Goal: Obtain resource: Download file/media

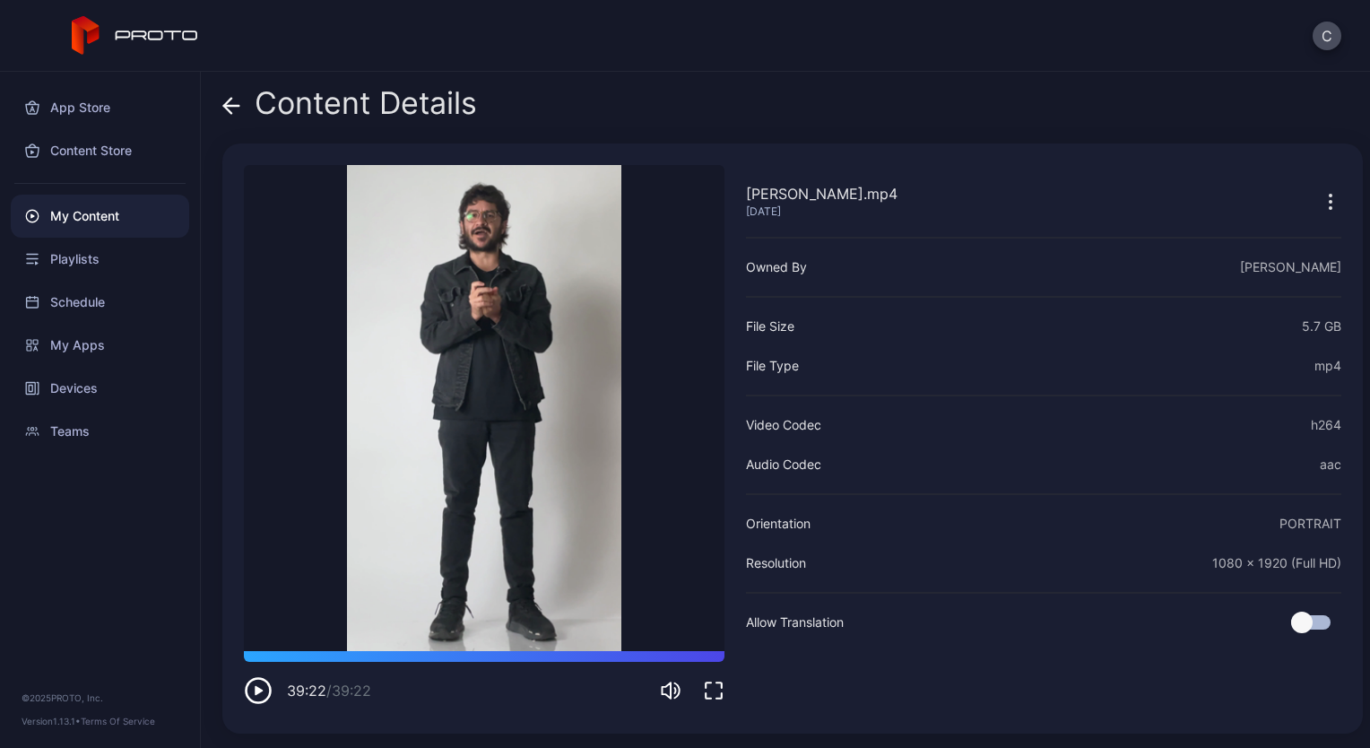
click at [263, 694] on icon "button" at bounding box center [258, 690] width 29 height 29
click at [230, 100] on icon at bounding box center [227, 105] width 7 height 15
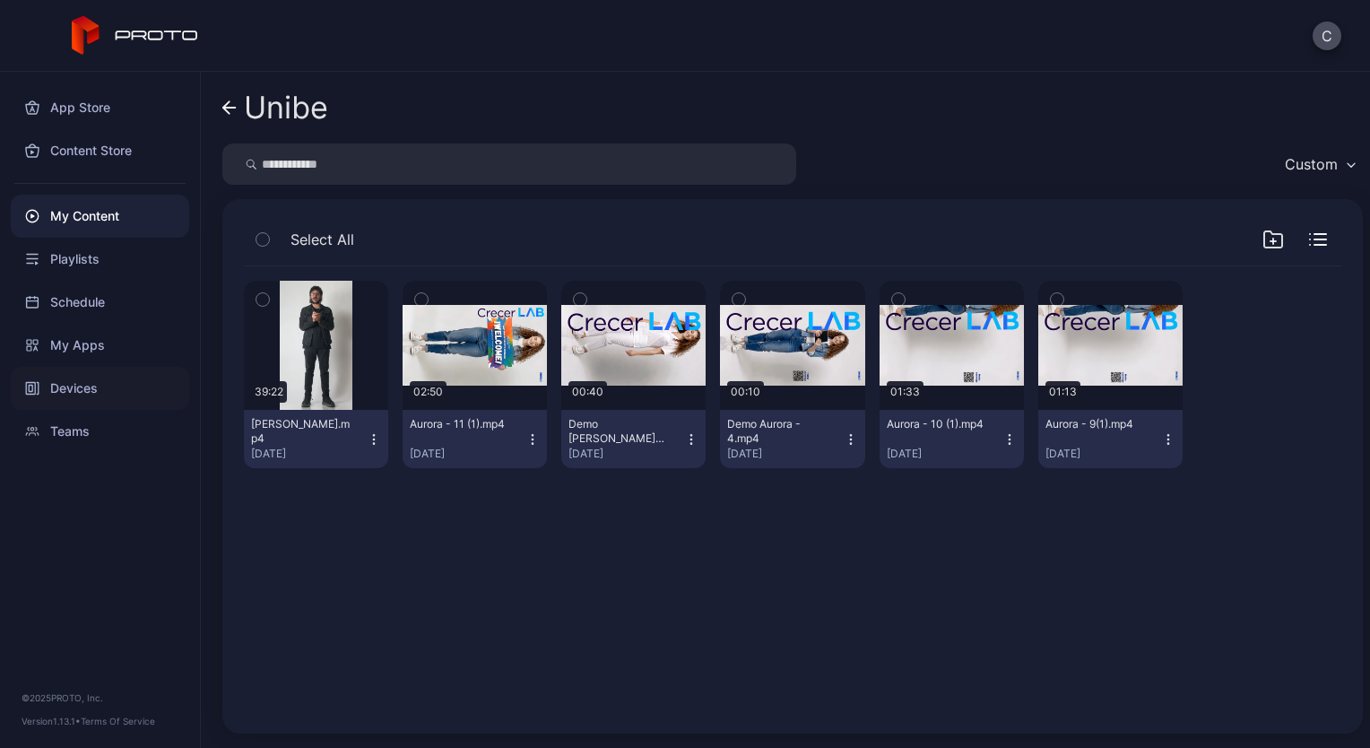
click at [54, 396] on div "Devices" at bounding box center [100, 388] width 178 height 43
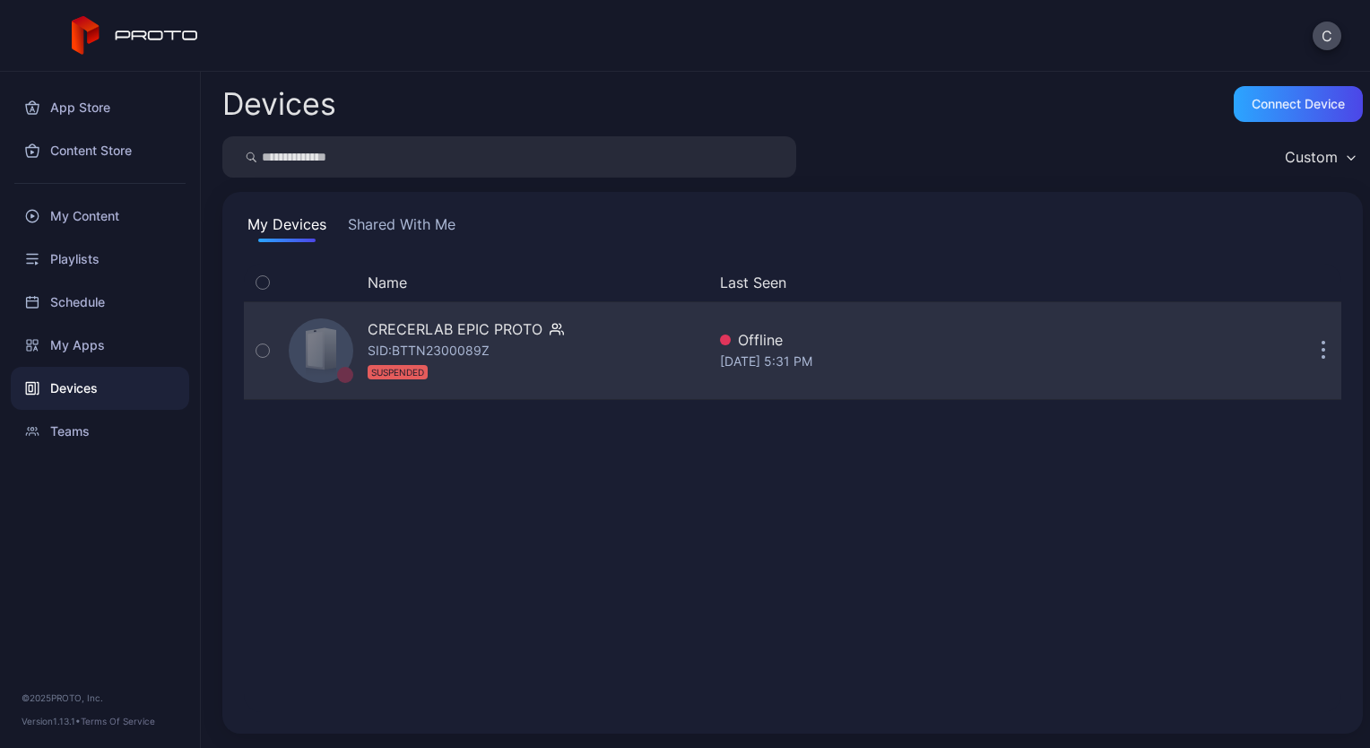
click at [423, 332] on div "CRECERLAB EPIC PROTO" at bounding box center [455, 329] width 175 height 22
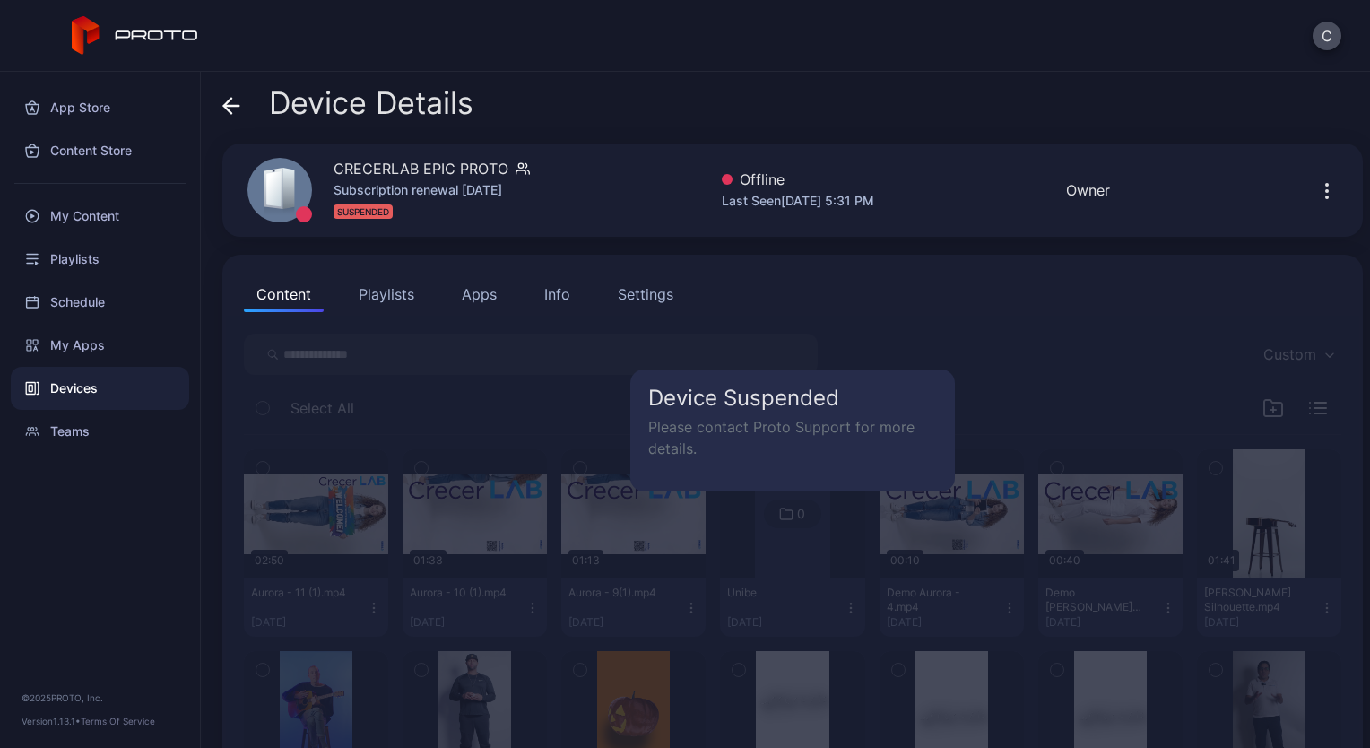
click at [868, 375] on div "Device Suspended Please contact Proto Support for more details." at bounding box center [792, 430] width 325 height 122
click at [405, 289] on button "Playlists" at bounding box center [386, 294] width 81 height 36
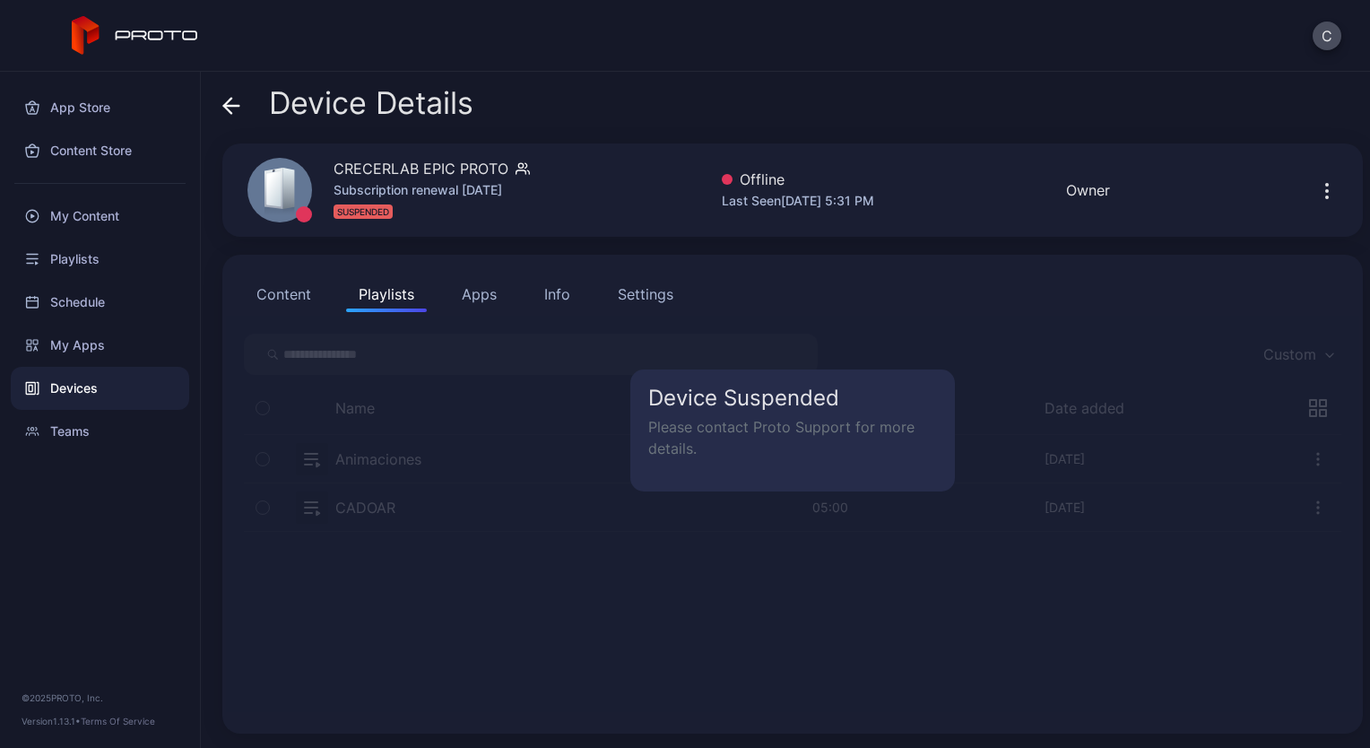
click at [484, 289] on button "Apps" at bounding box center [479, 294] width 60 height 36
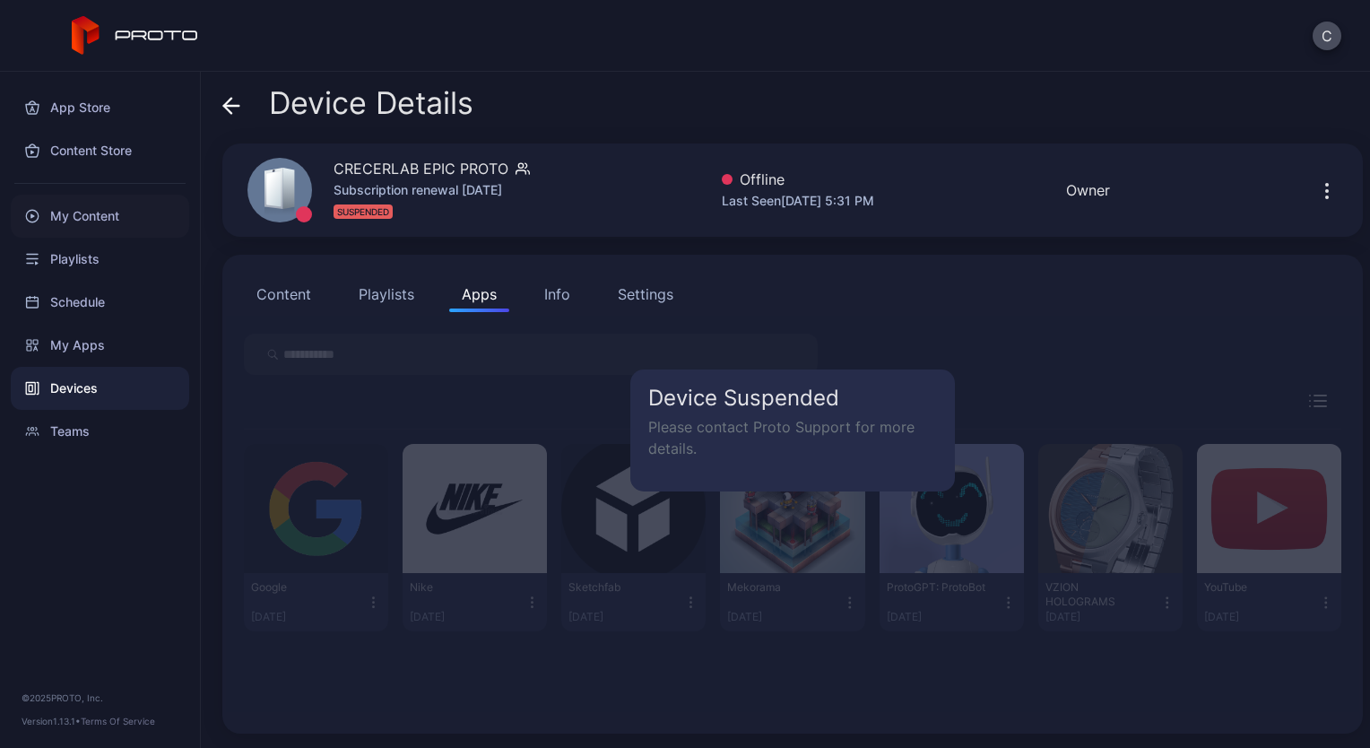
click at [121, 221] on div "My Content" at bounding box center [100, 216] width 178 height 43
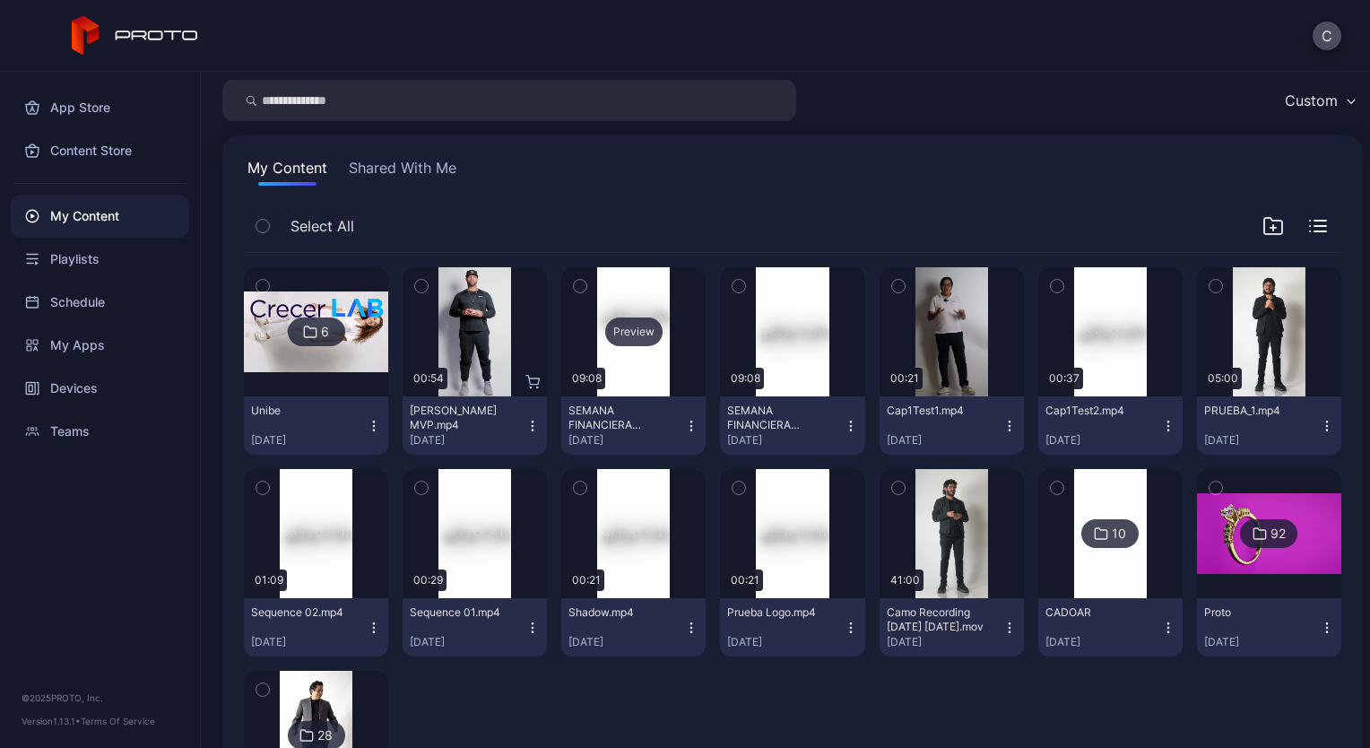
scroll to position [216, 0]
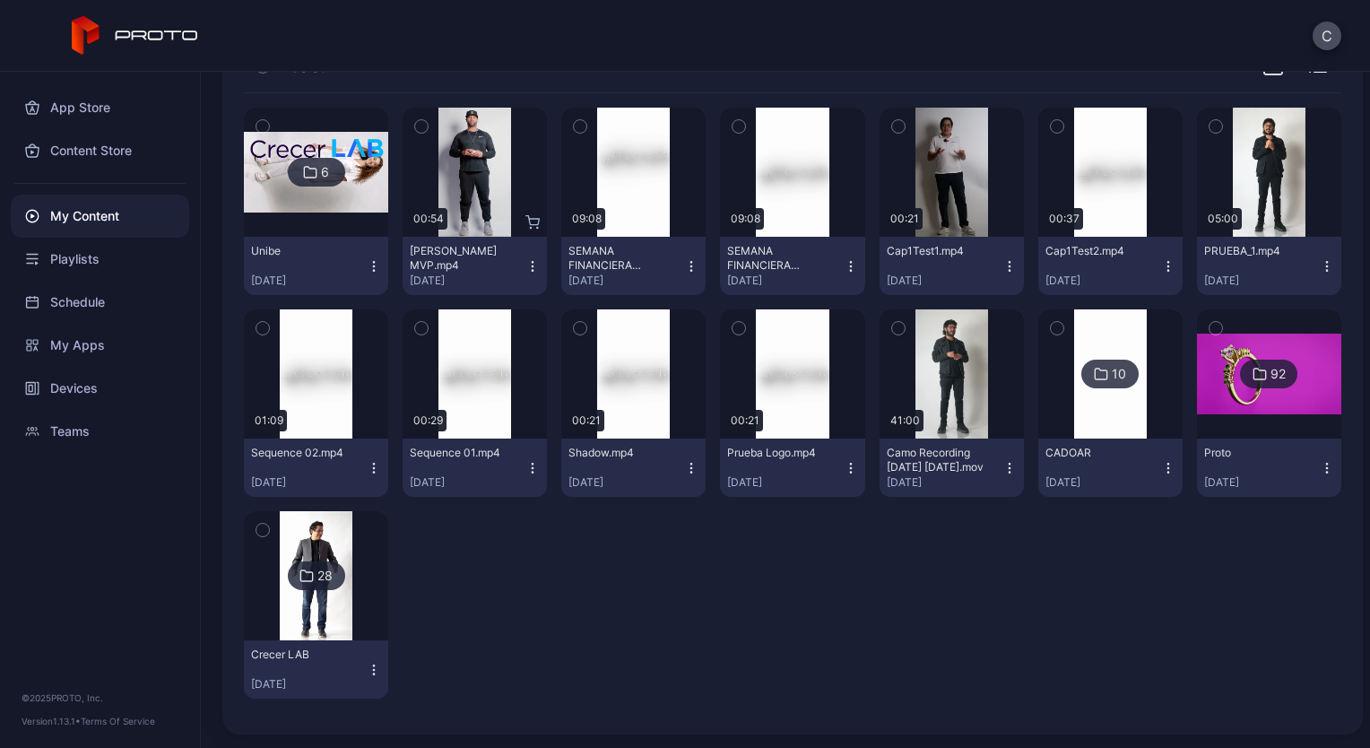
click at [1082, 427] on img at bounding box center [1110, 373] width 73 height 129
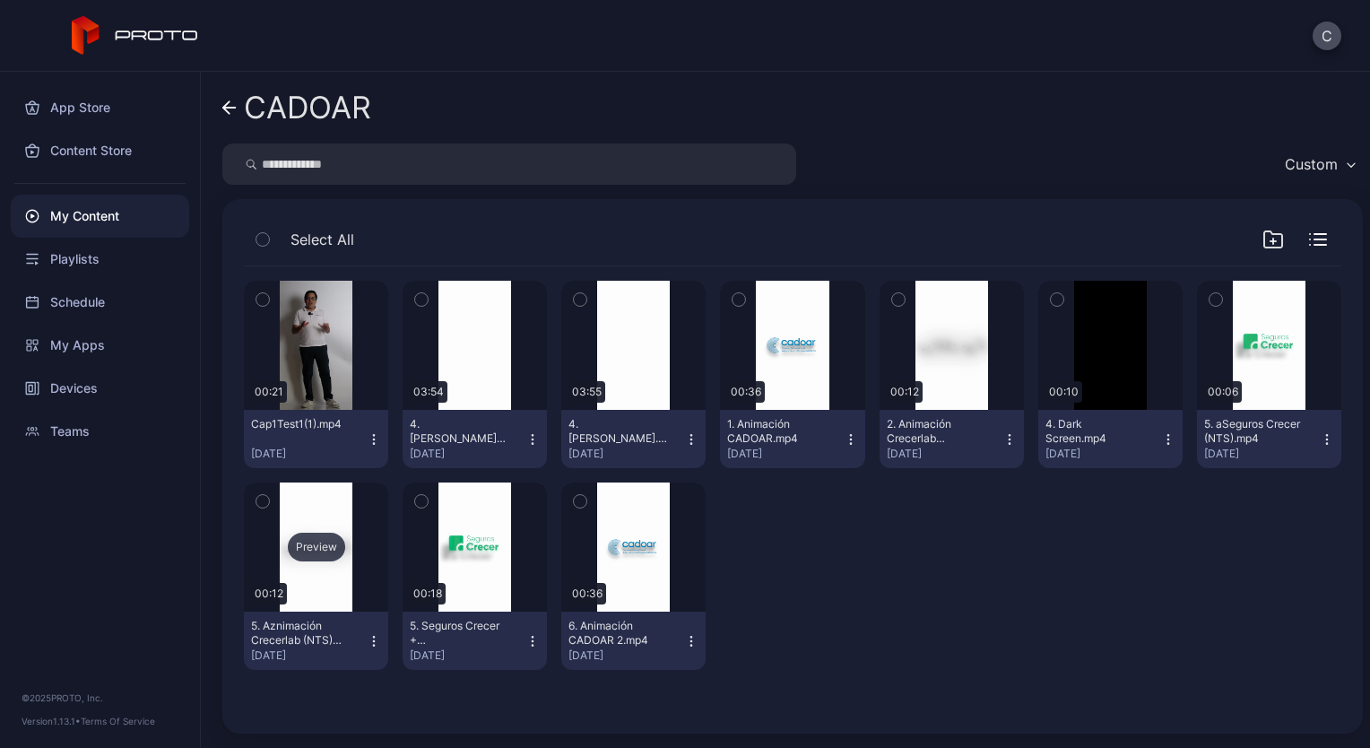
click at [312, 548] on div "Preview" at bounding box center [316, 547] width 57 height 29
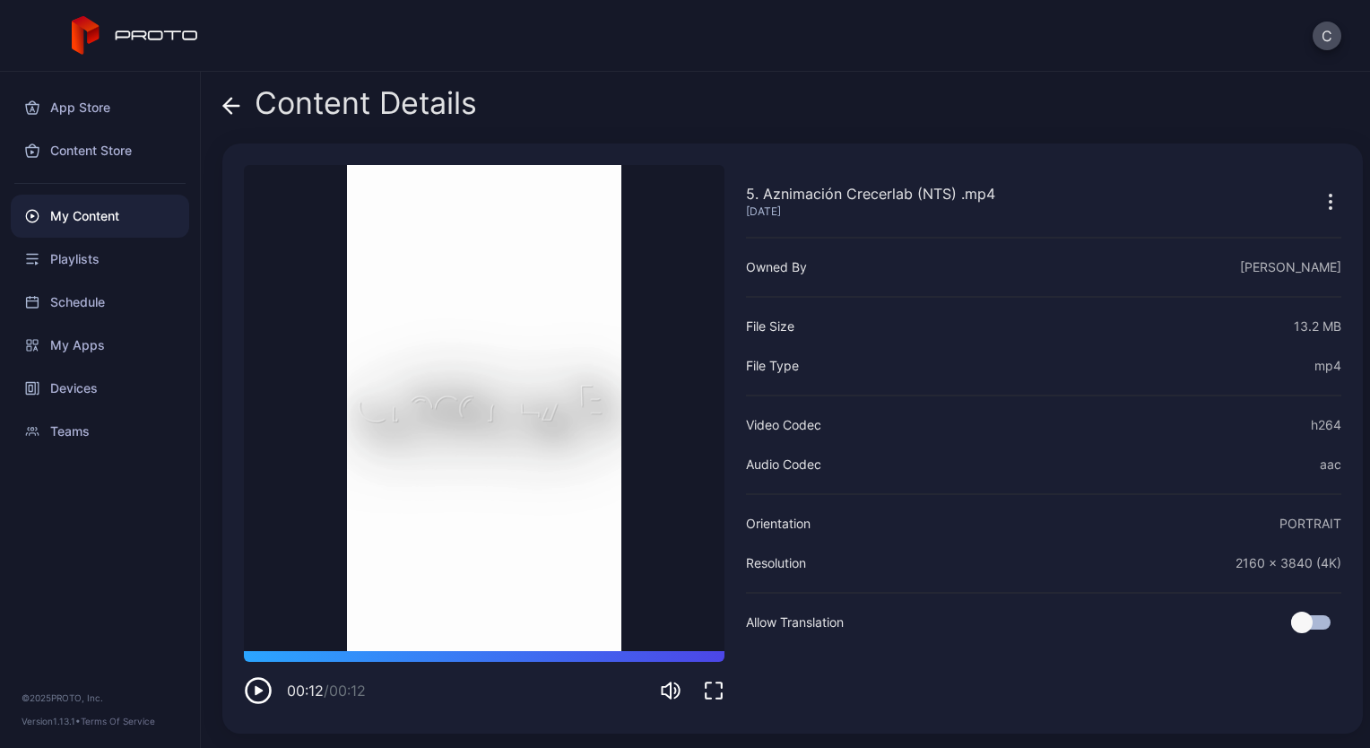
click at [1330, 203] on icon "button" at bounding box center [1331, 202] width 2 height 2
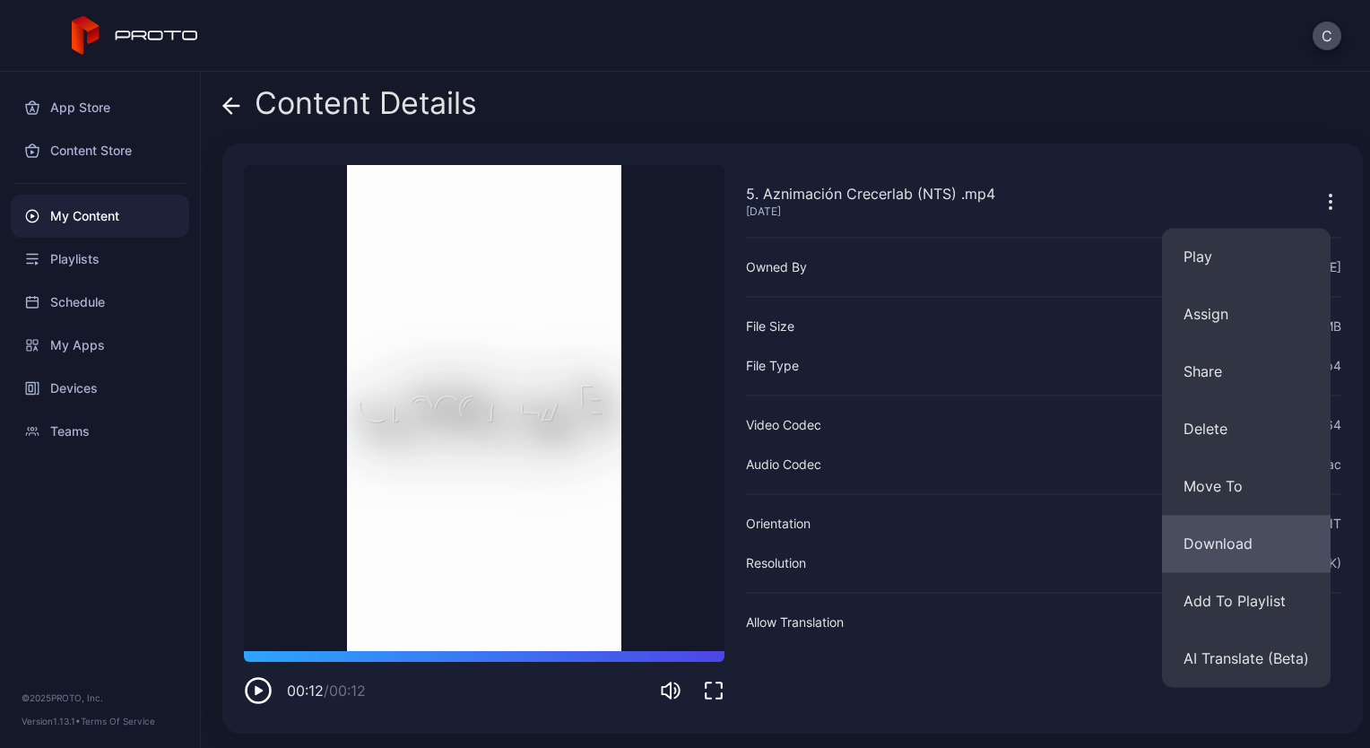
click at [1239, 537] on button "Download" at bounding box center [1246, 543] width 169 height 57
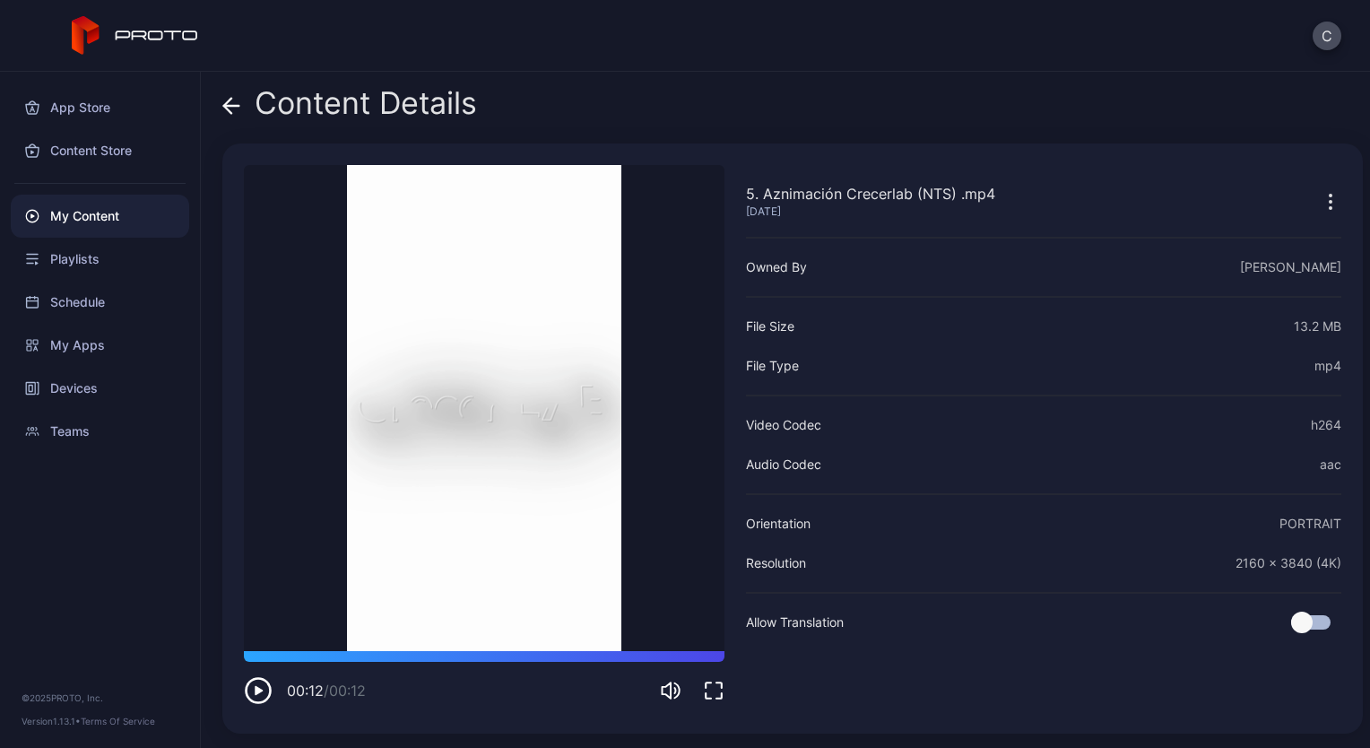
click at [244, 96] on div "Content Details" at bounding box center [349, 107] width 255 height 43
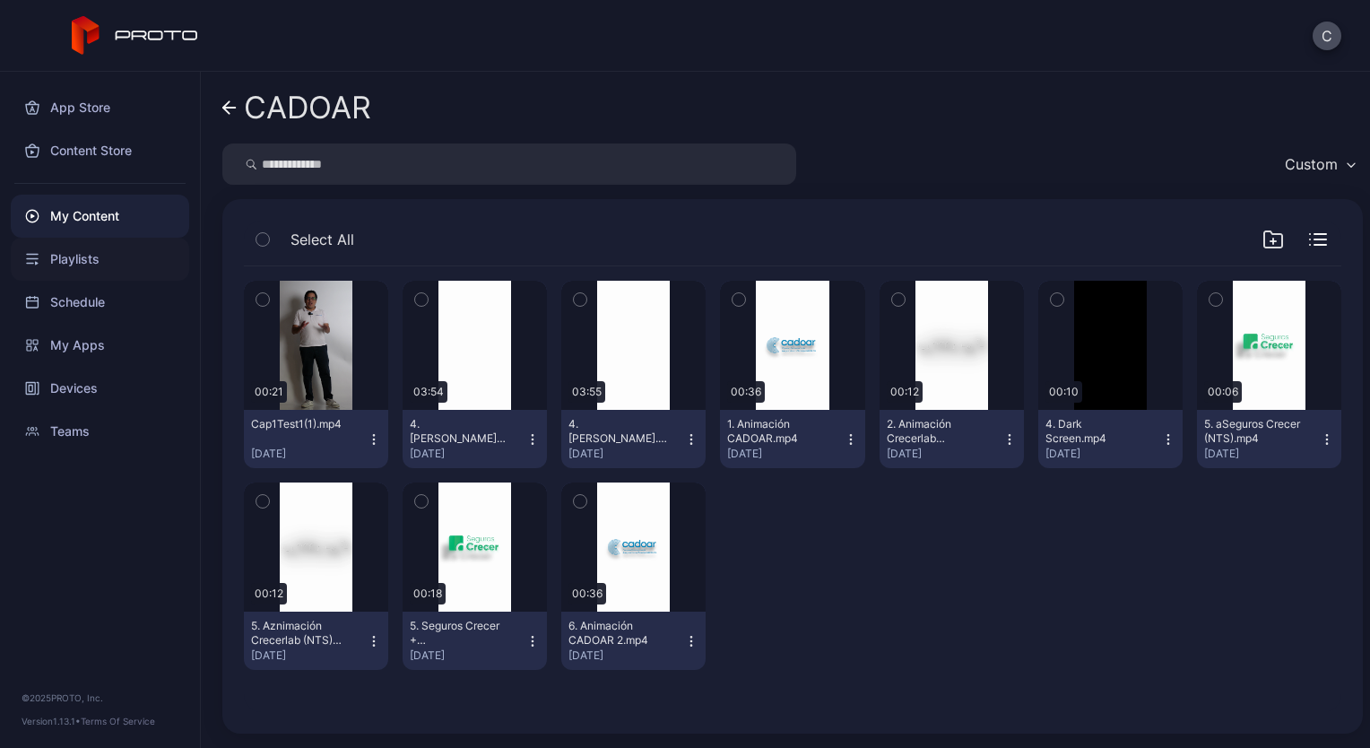
click at [95, 256] on div "Playlists" at bounding box center [100, 259] width 178 height 43
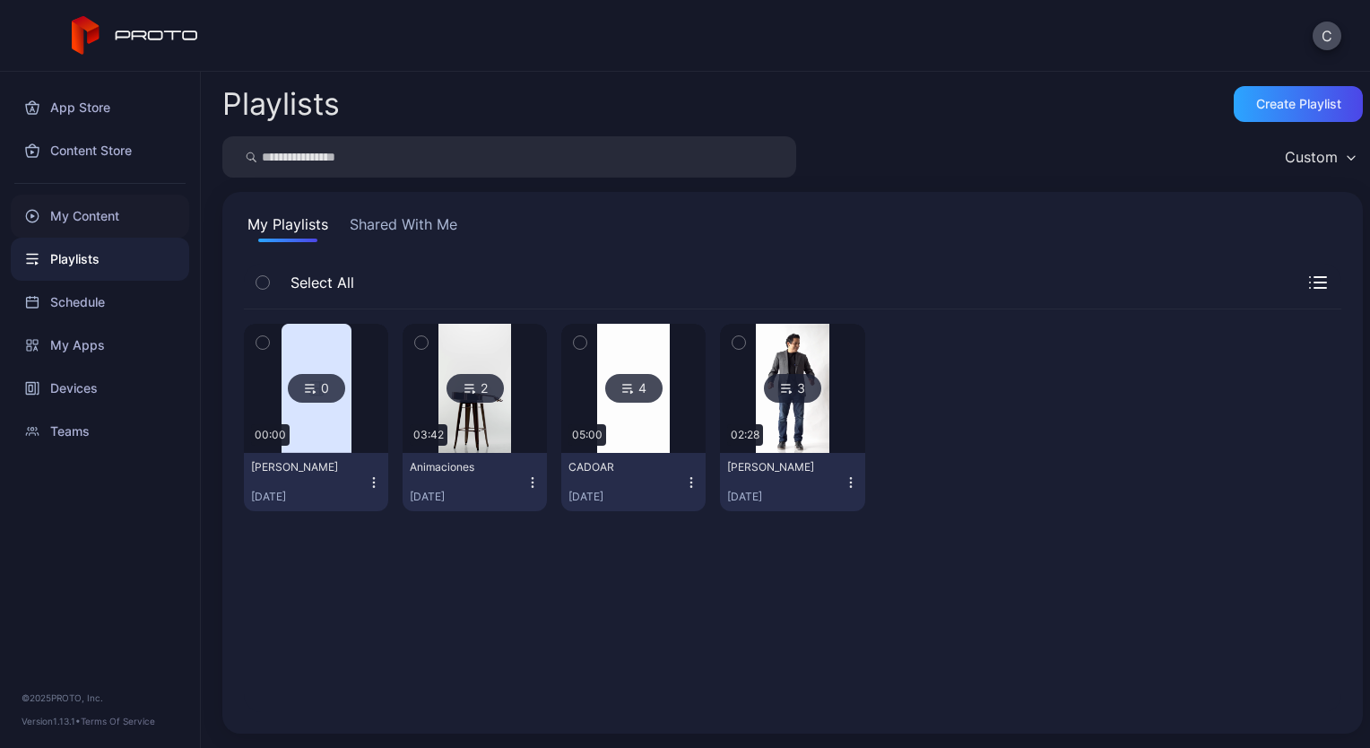
click at [93, 210] on div "My Content" at bounding box center [100, 216] width 178 height 43
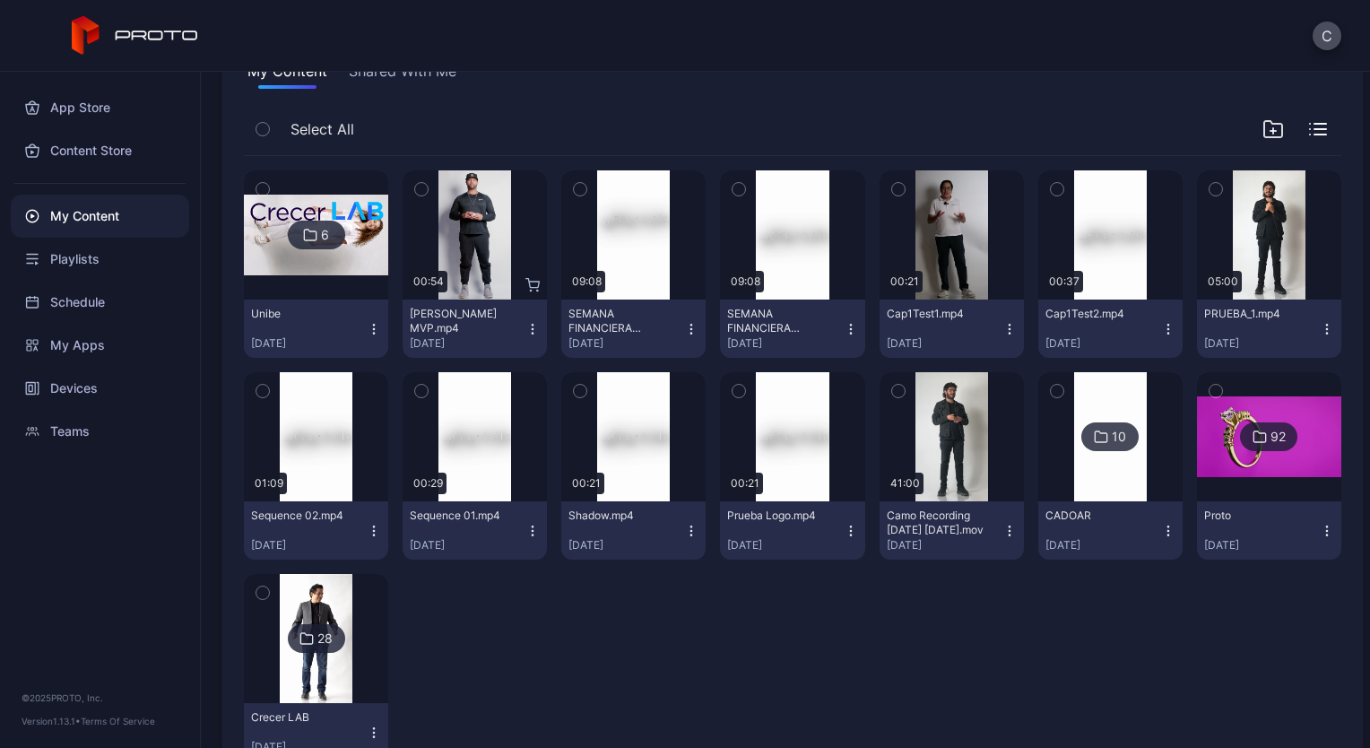
scroll to position [157, 0]
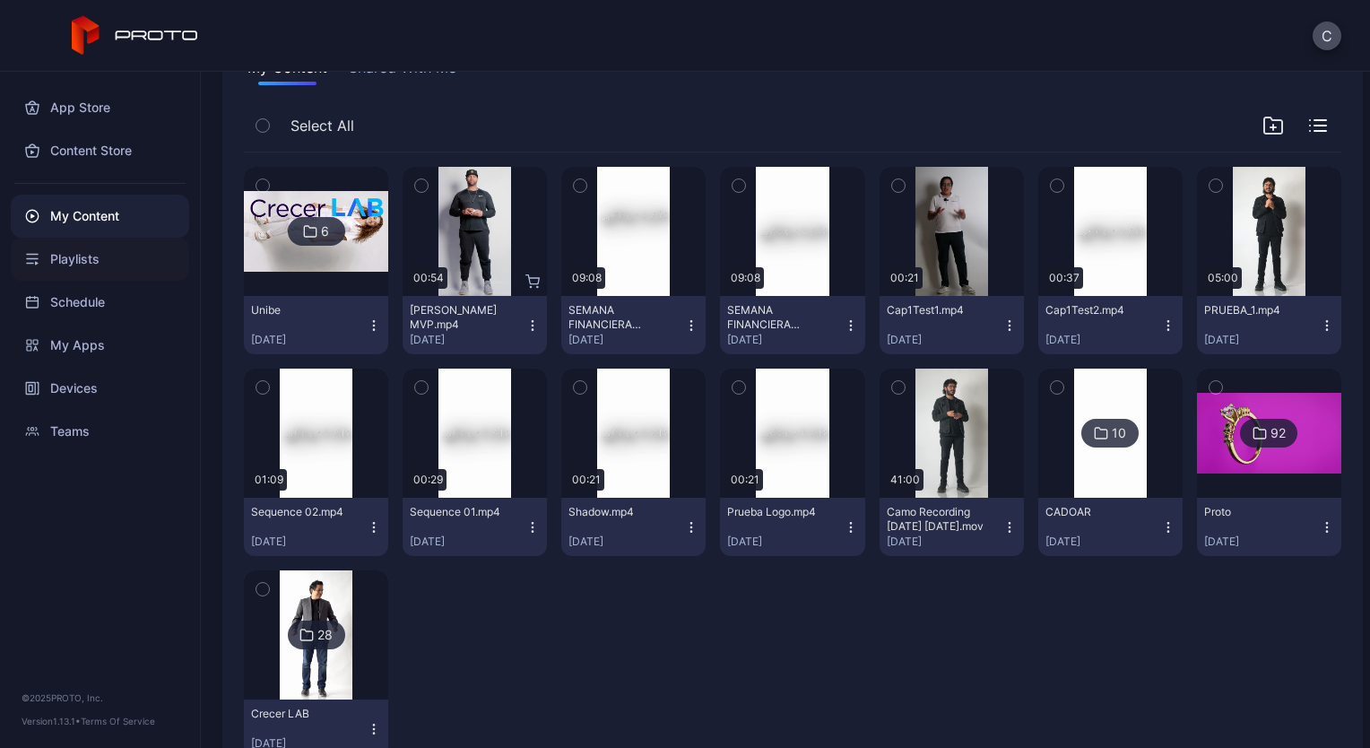
click at [89, 270] on div "Playlists" at bounding box center [100, 259] width 178 height 43
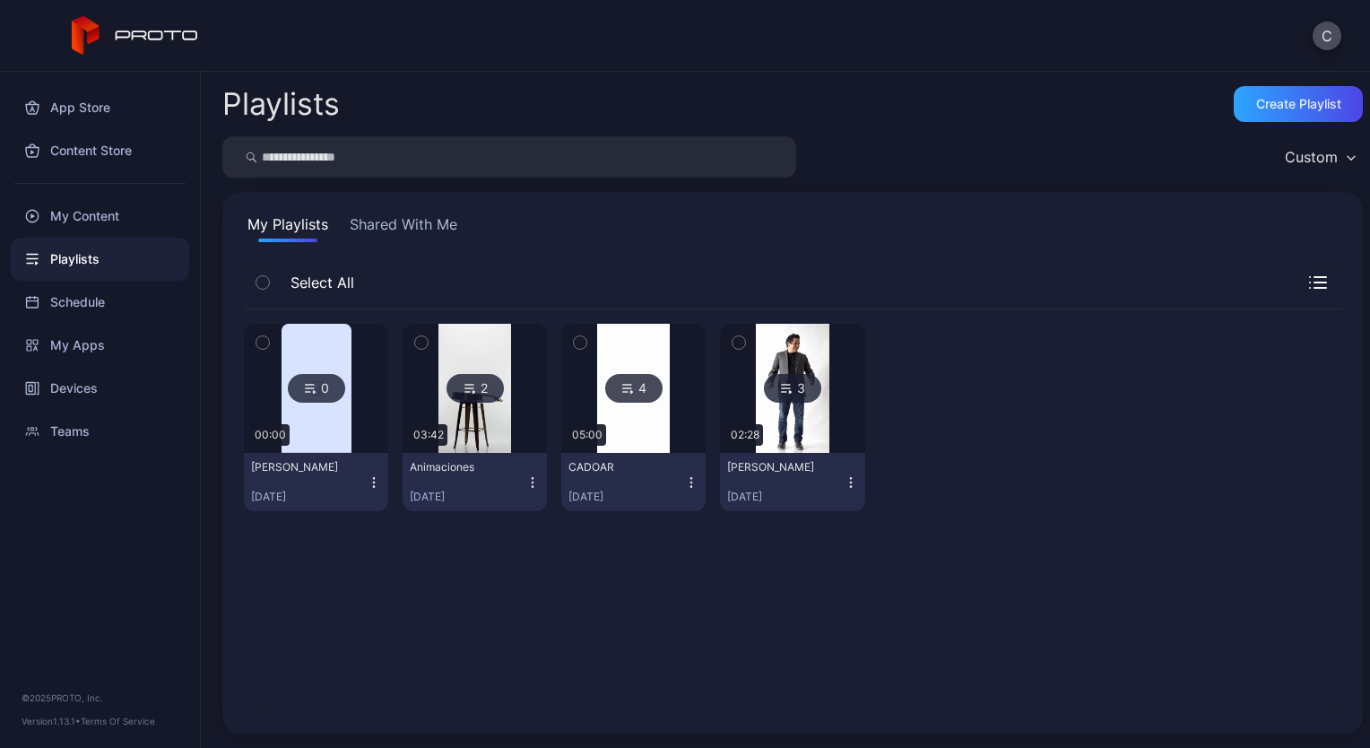
click at [320, 432] on img at bounding box center [317, 388] width 70 height 129
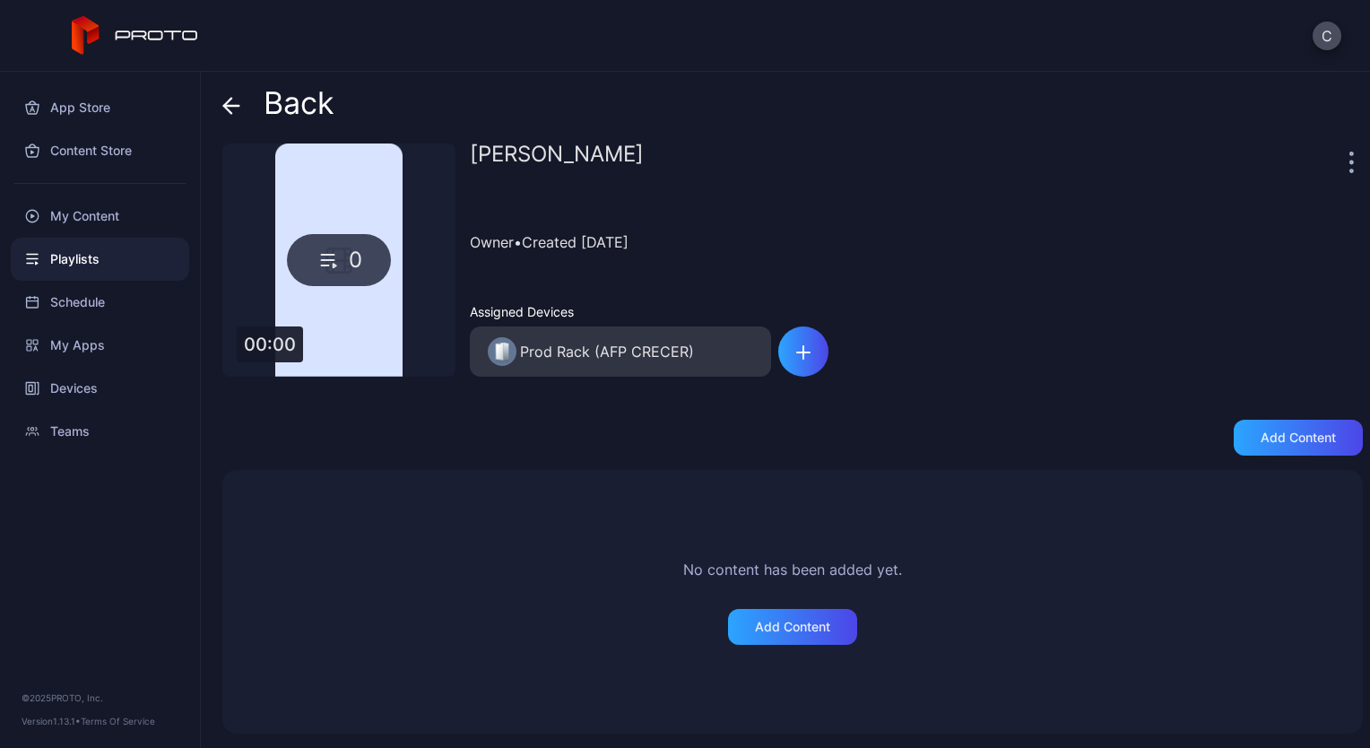
click at [239, 102] on icon at bounding box center [231, 106] width 18 height 18
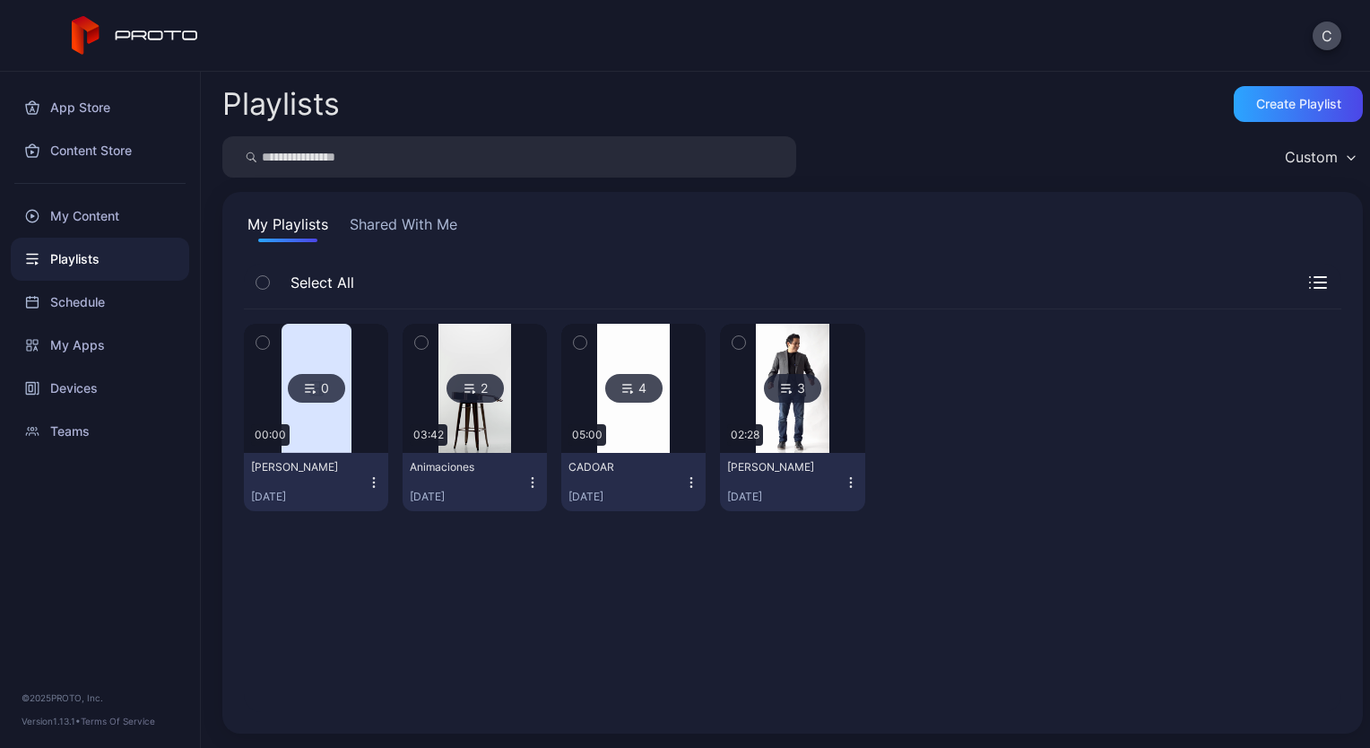
click at [370, 480] on icon "button" at bounding box center [374, 482] width 14 height 14
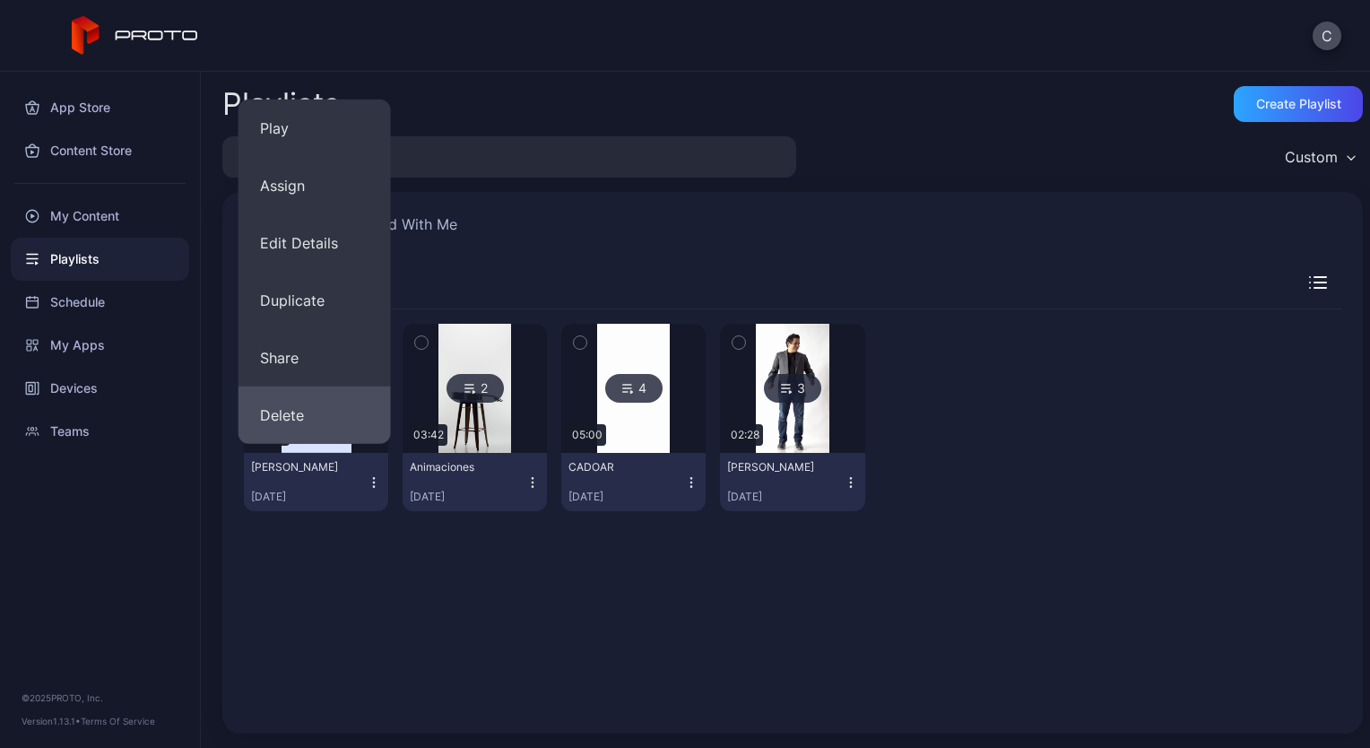
click at [325, 415] on button "Delete" at bounding box center [314, 414] width 152 height 57
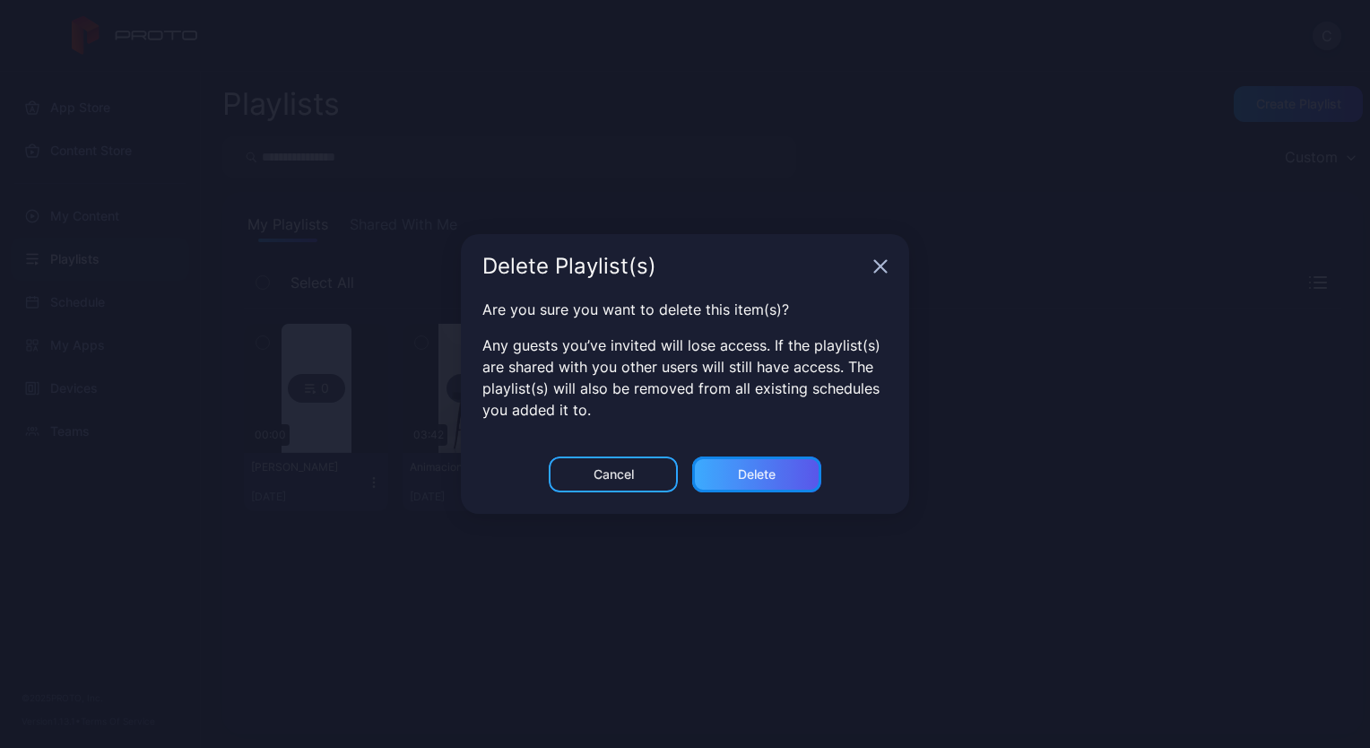
click at [730, 473] on div "Delete" at bounding box center [756, 474] width 129 height 36
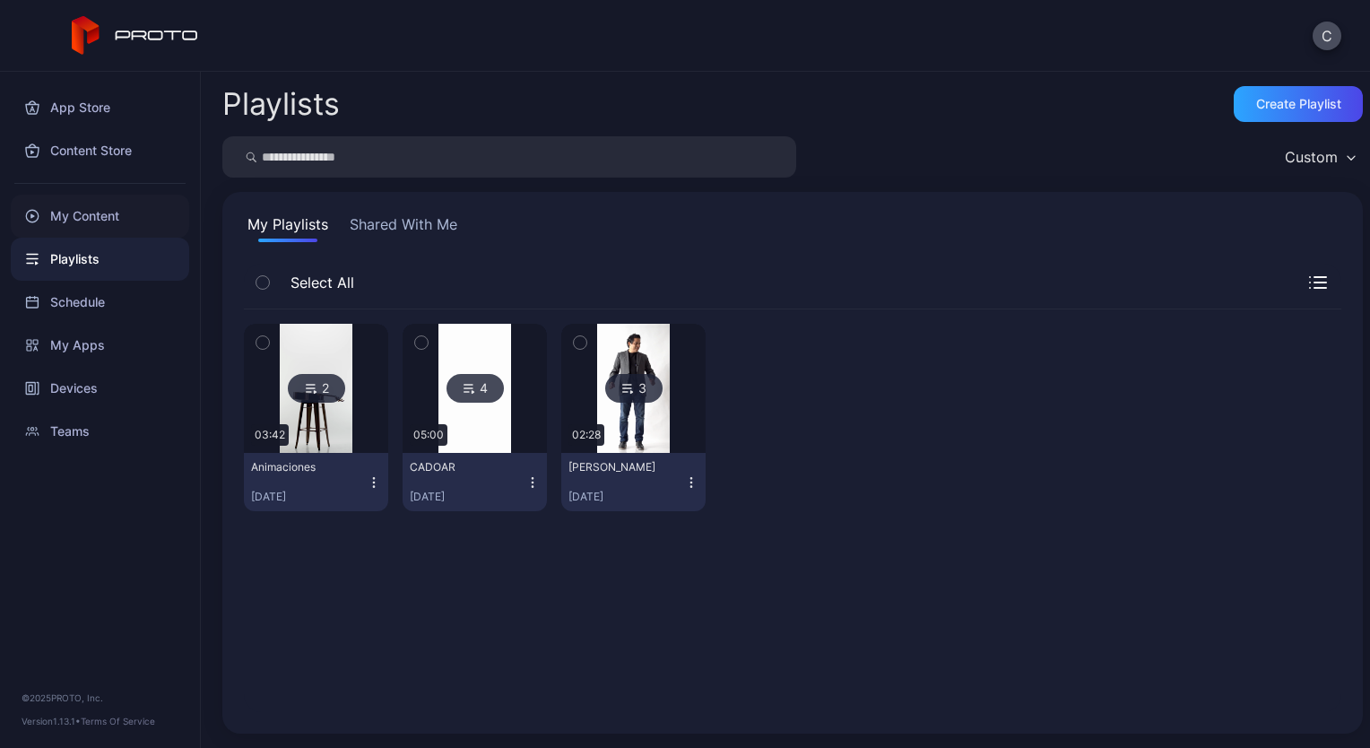
click at [99, 218] on div "My Content" at bounding box center [100, 216] width 178 height 43
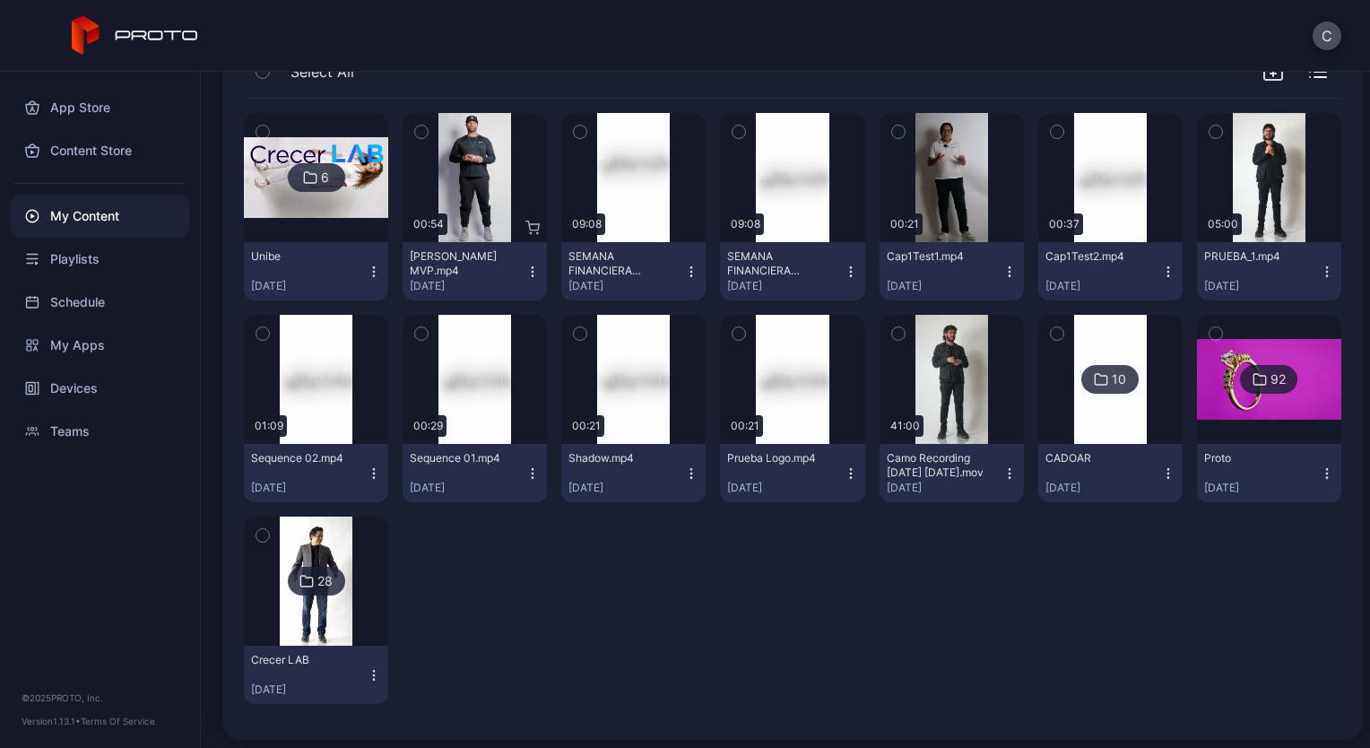
scroll to position [216, 0]
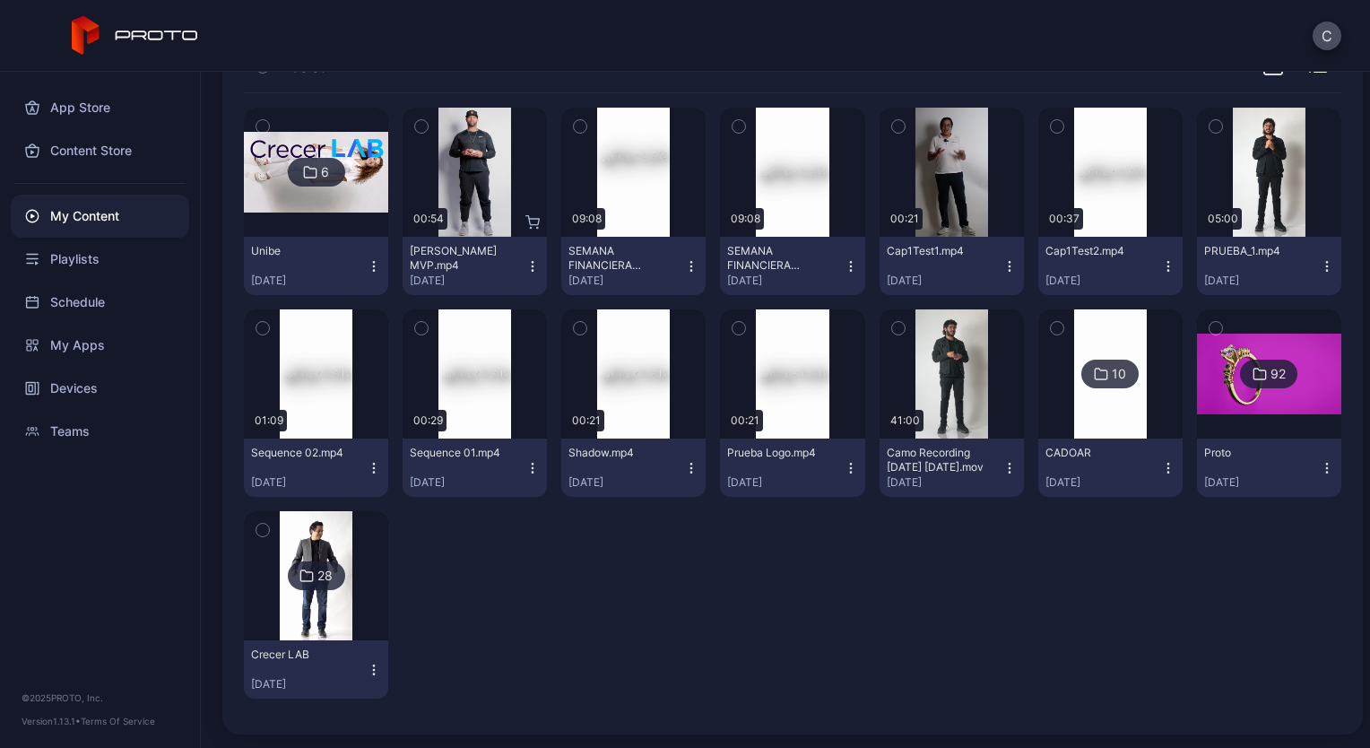
click at [359, 202] on img at bounding box center [316, 173] width 144 height 82
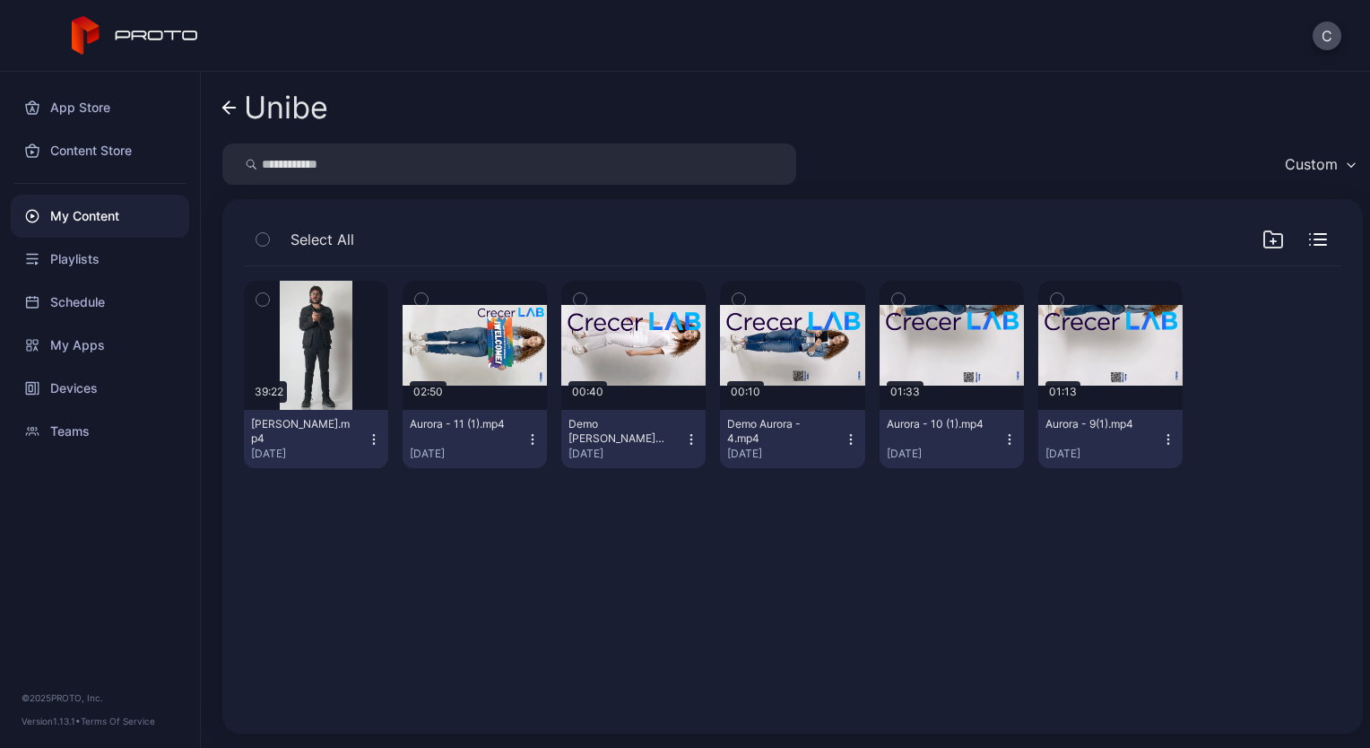
click at [368, 439] on icon "button" at bounding box center [374, 439] width 14 height 14
click at [789, 342] on div "Preview" at bounding box center [792, 345] width 57 height 29
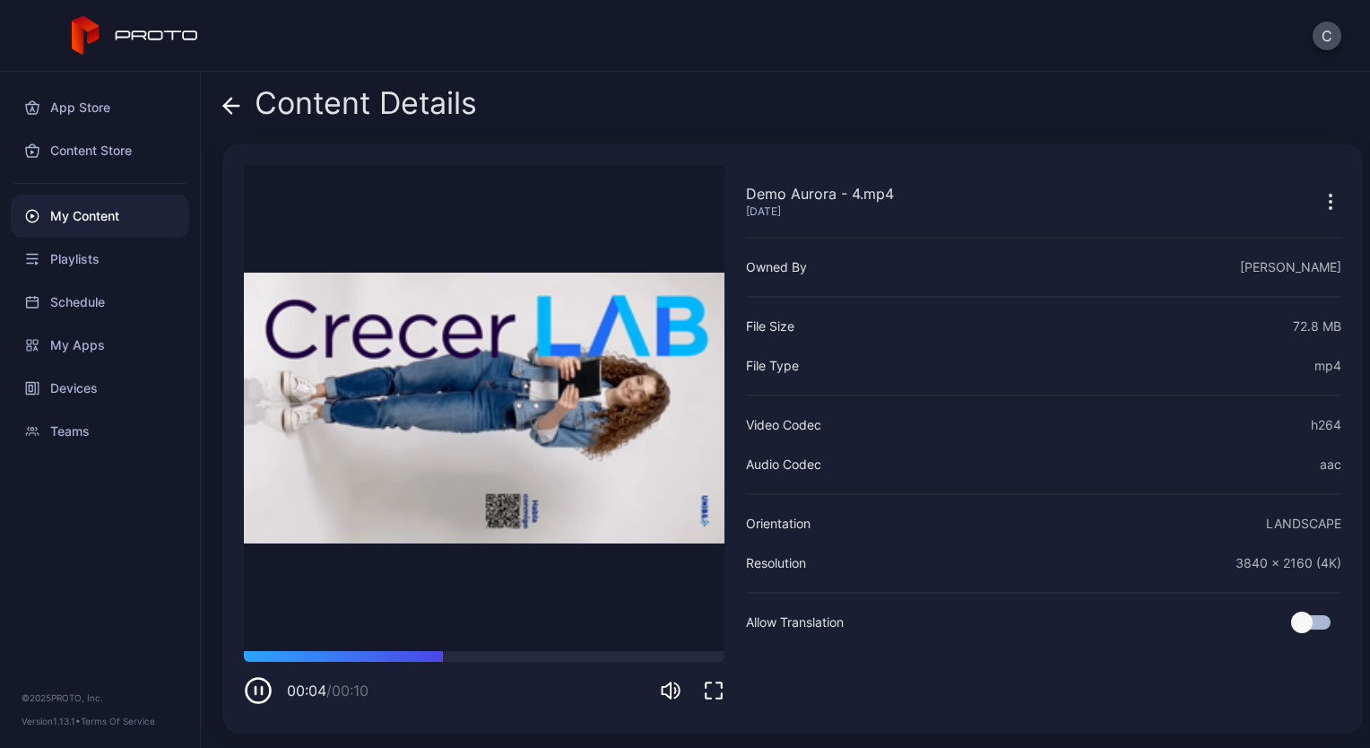
click at [657, 690] on div "00:04 / 00:10" at bounding box center [484, 690] width 481 height 29
click at [665, 689] on icon "button" at bounding box center [671, 691] width 22 height 22
click at [256, 689] on icon "button" at bounding box center [259, 690] width 8 height 9
click at [1320, 199] on icon "button" at bounding box center [1331, 202] width 22 height 22
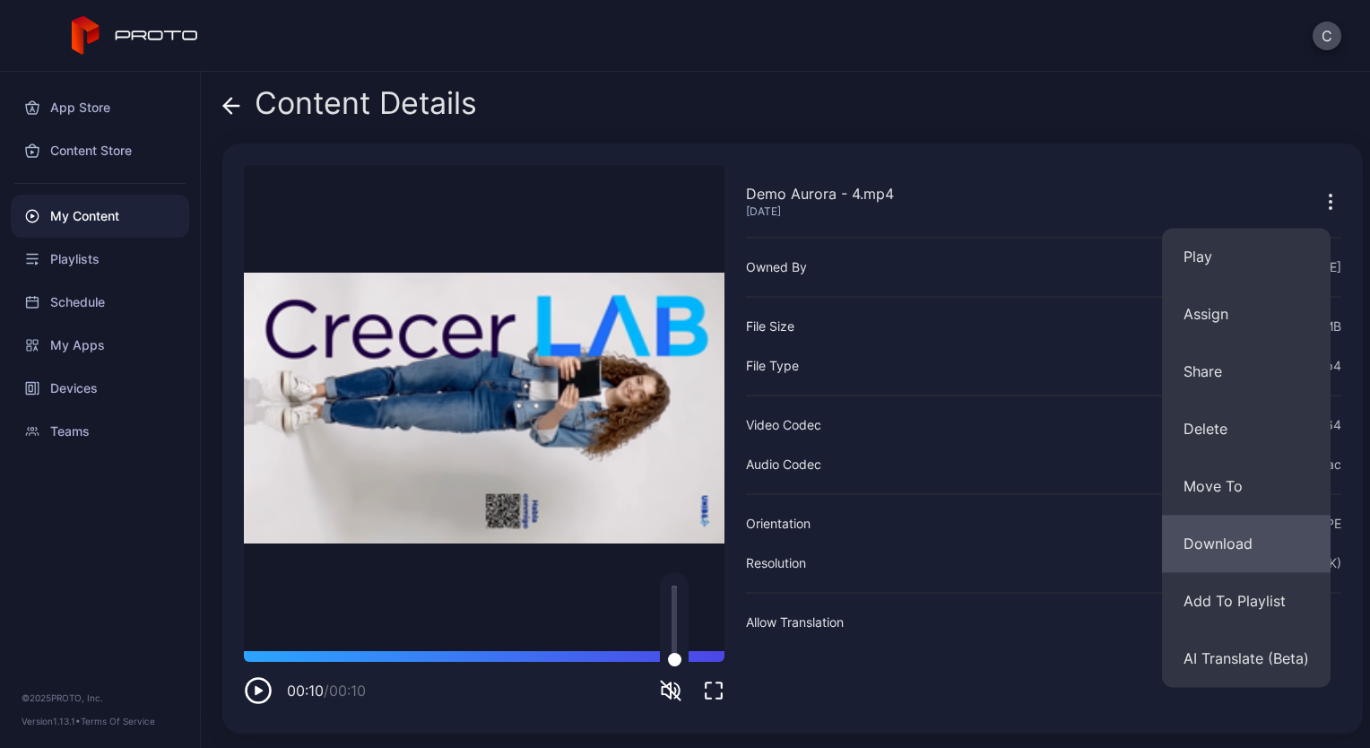
click at [1205, 551] on button "Download" at bounding box center [1246, 543] width 169 height 57
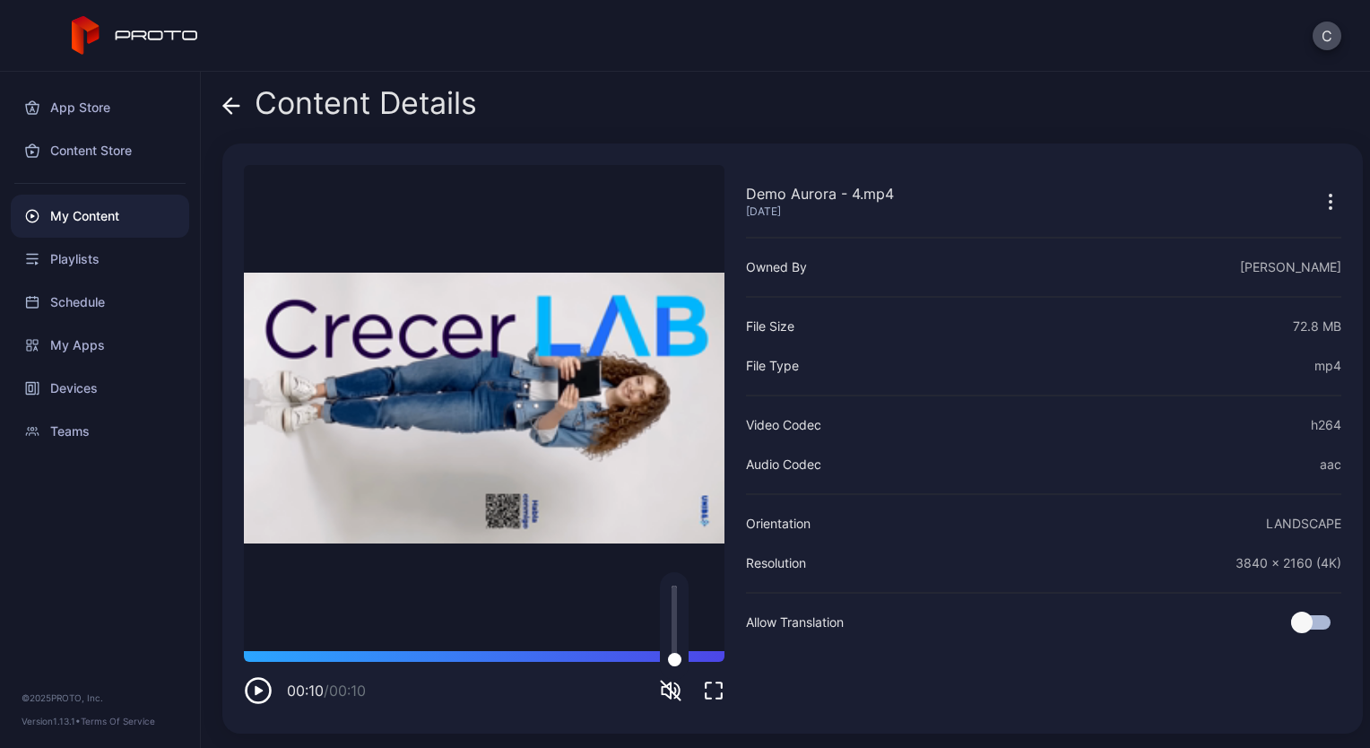
click at [91, 217] on div "My Content" at bounding box center [100, 216] width 178 height 43
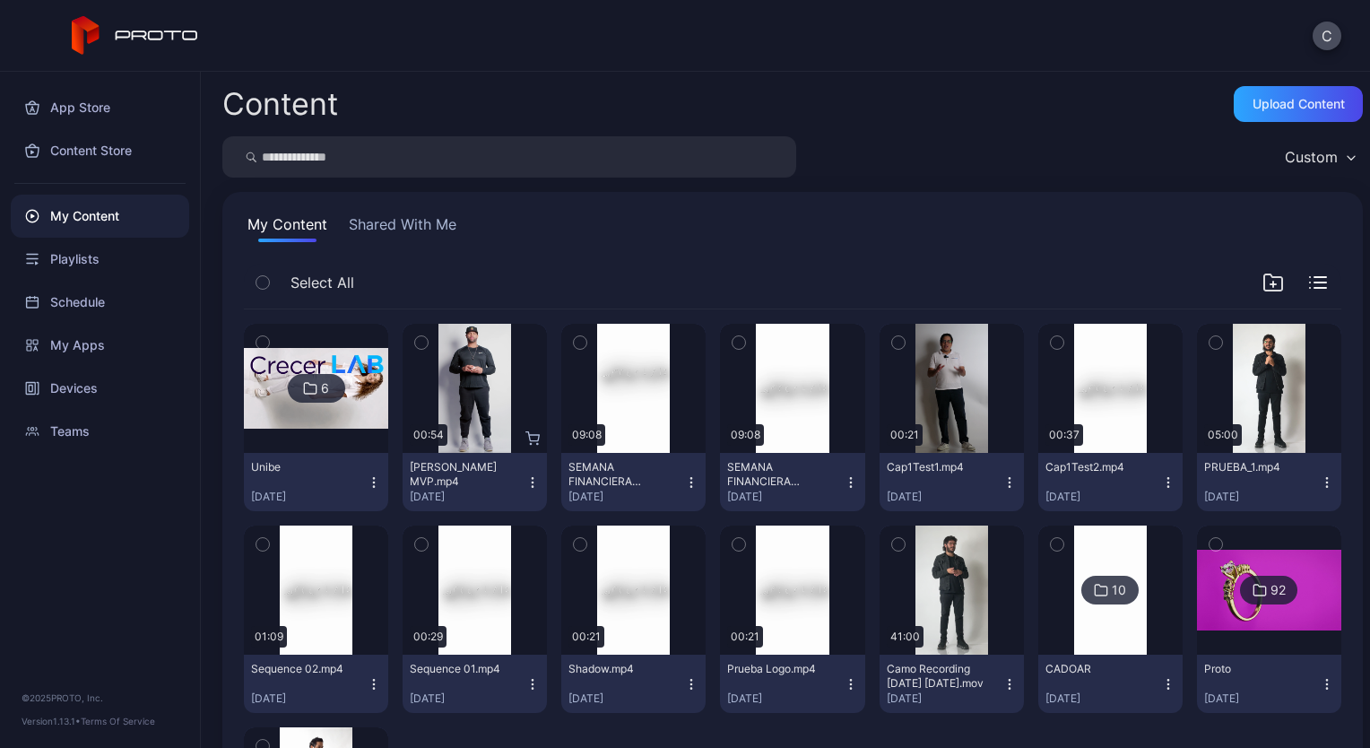
scroll to position [216, 0]
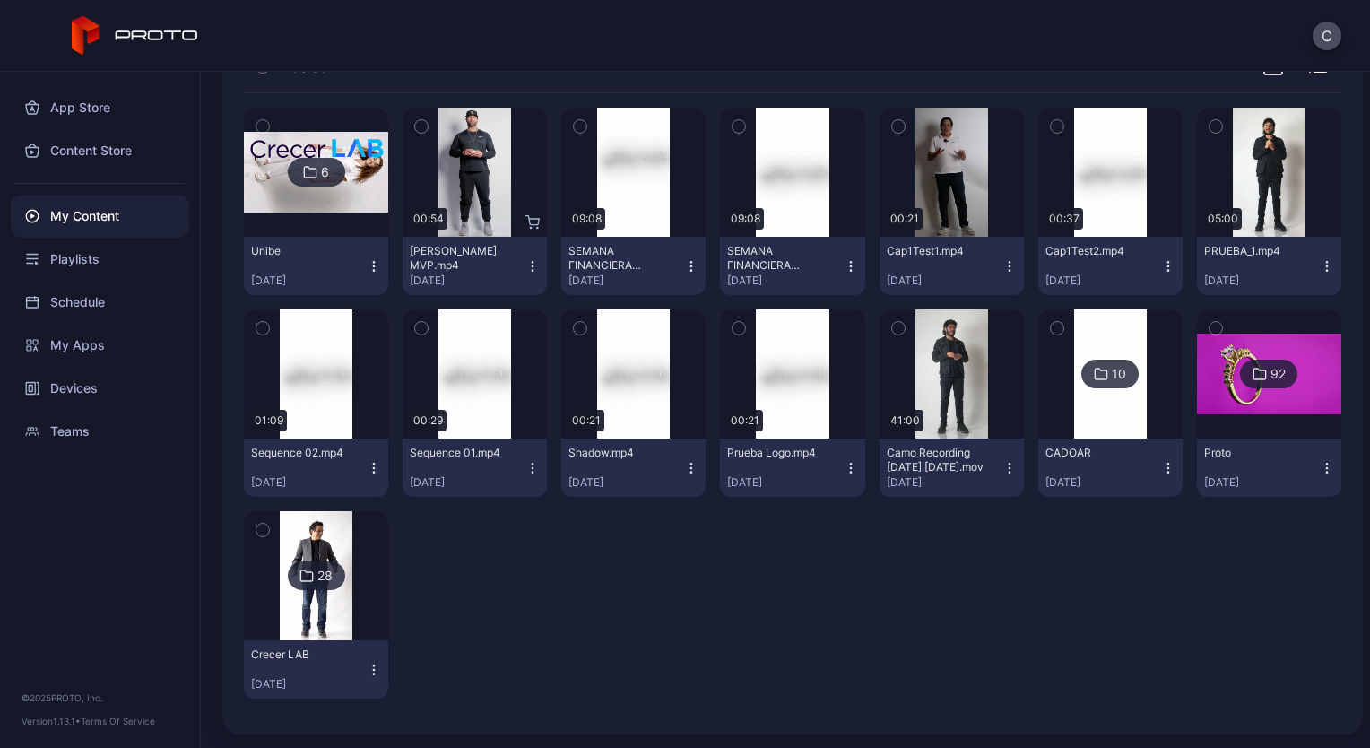
click at [315, 231] on div at bounding box center [316, 172] width 129 height 129
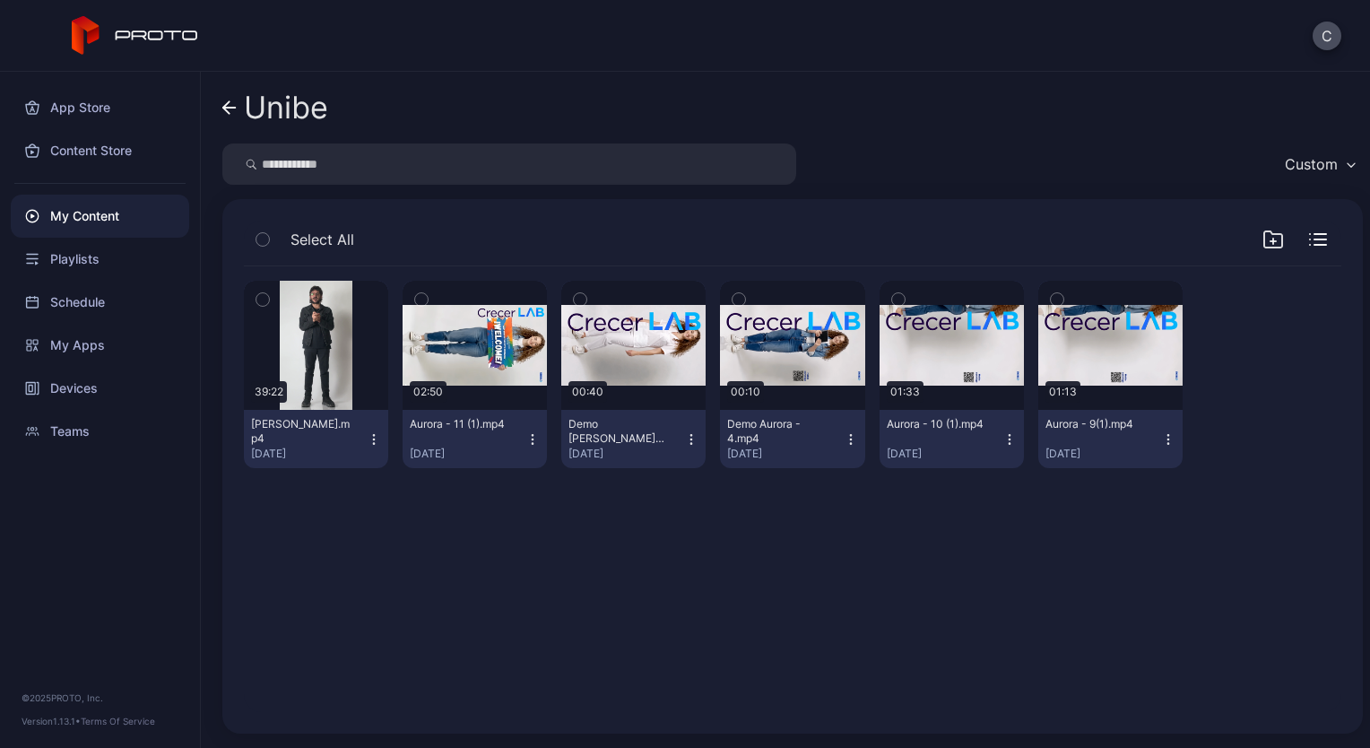
click at [373, 435] on icon "button" at bounding box center [374, 439] width 14 height 14
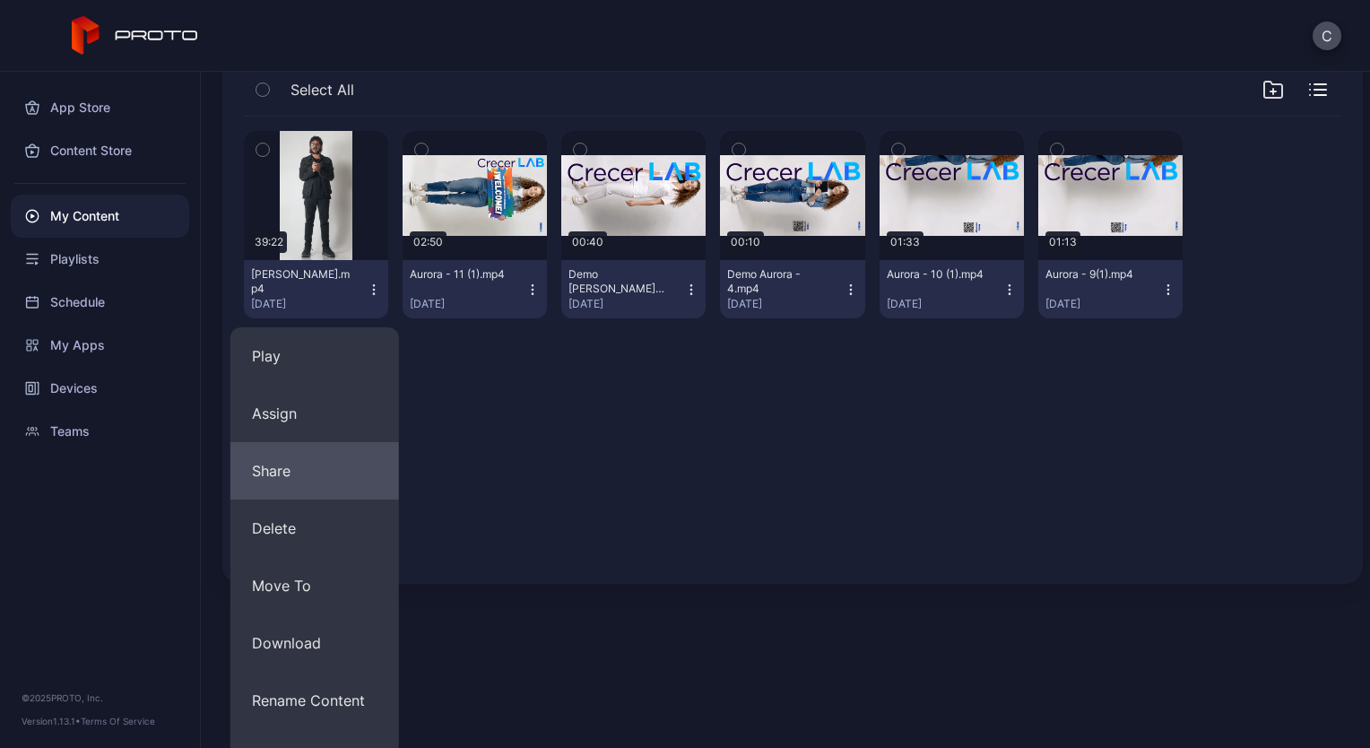
scroll to position [154, 0]
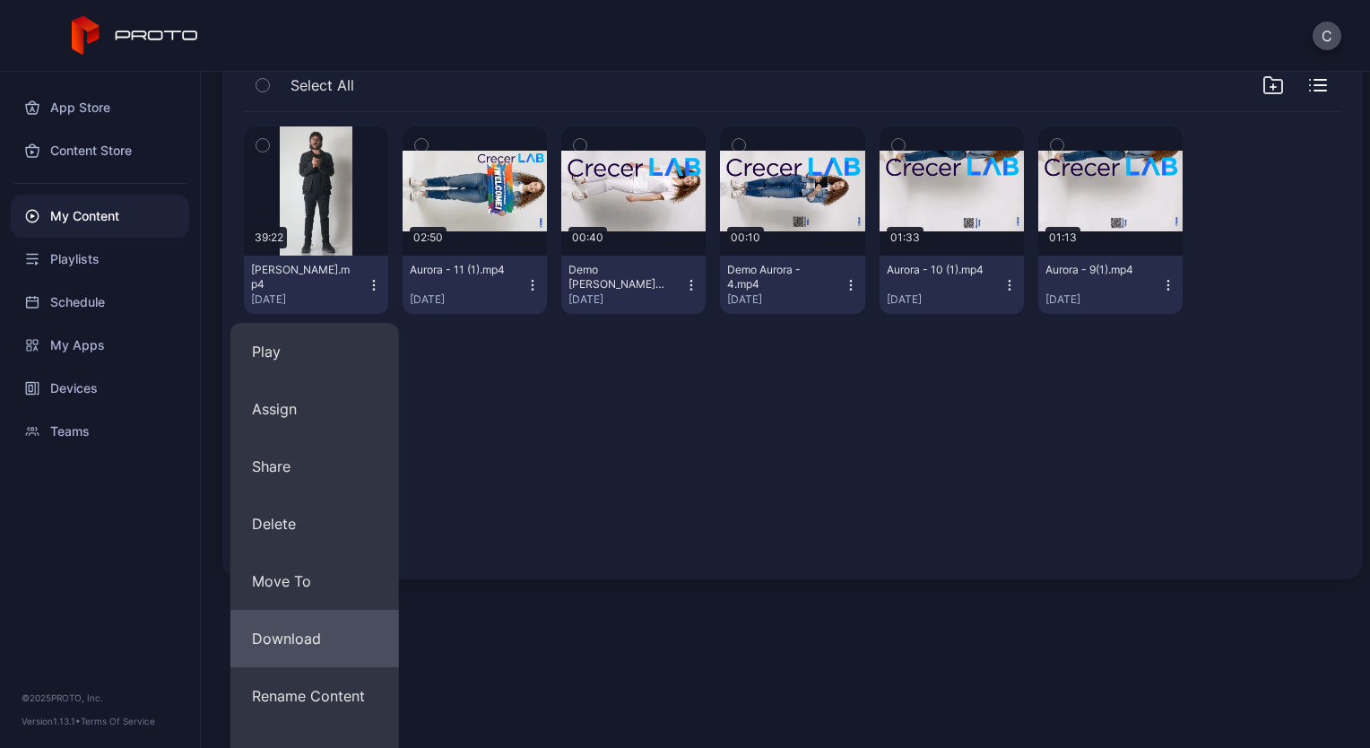
click at [323, 640] on button "Download" at bounding box center [314, 638] width 169 height 57
